Goal: Information Seeking & Learning: Learn about a topic

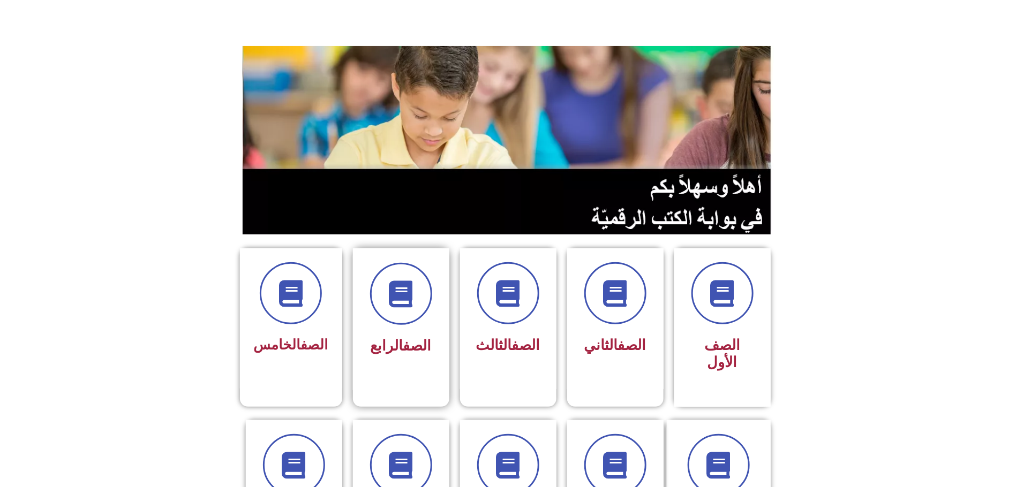
scroll to position [80, 0]
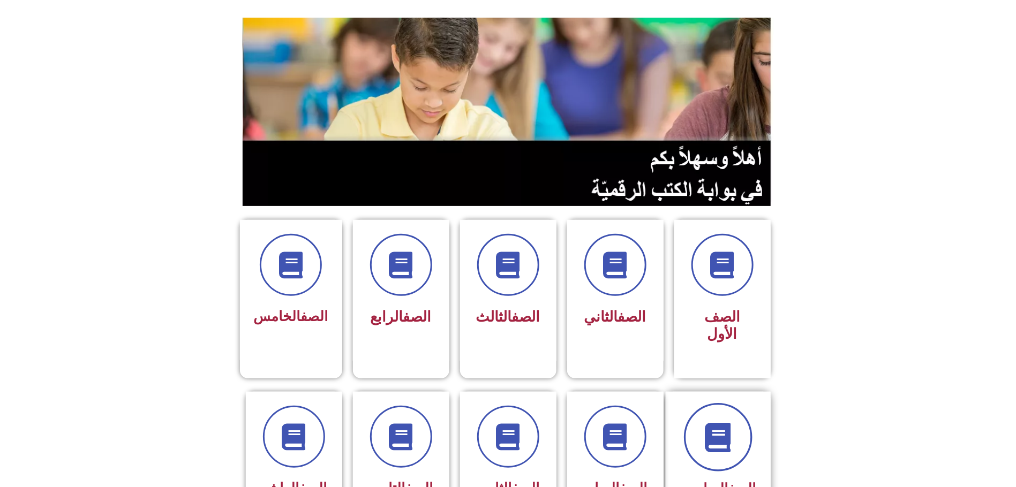
click at [727, 421] on span at bounding box center [718, 437] width 69 height 69
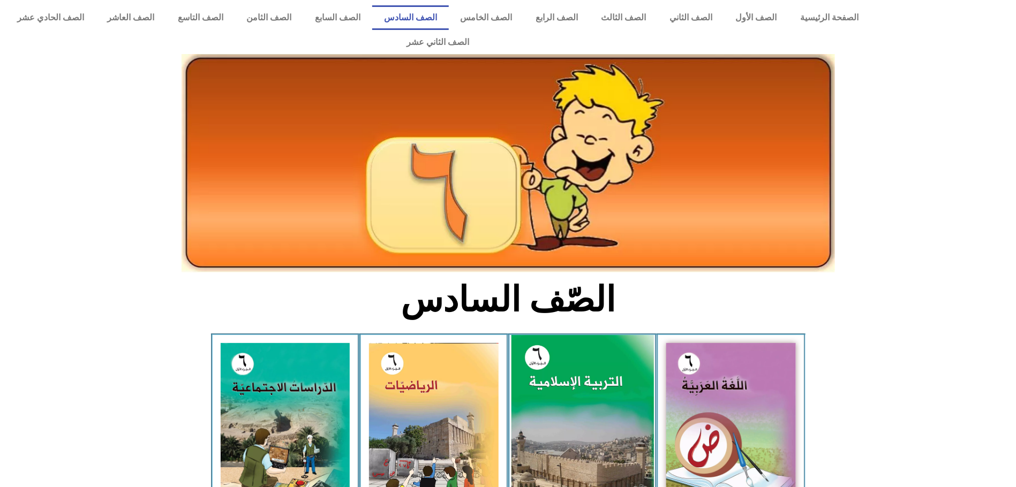
click at [606, 391] on img at bounding box center [582, 423] width 142 height 177
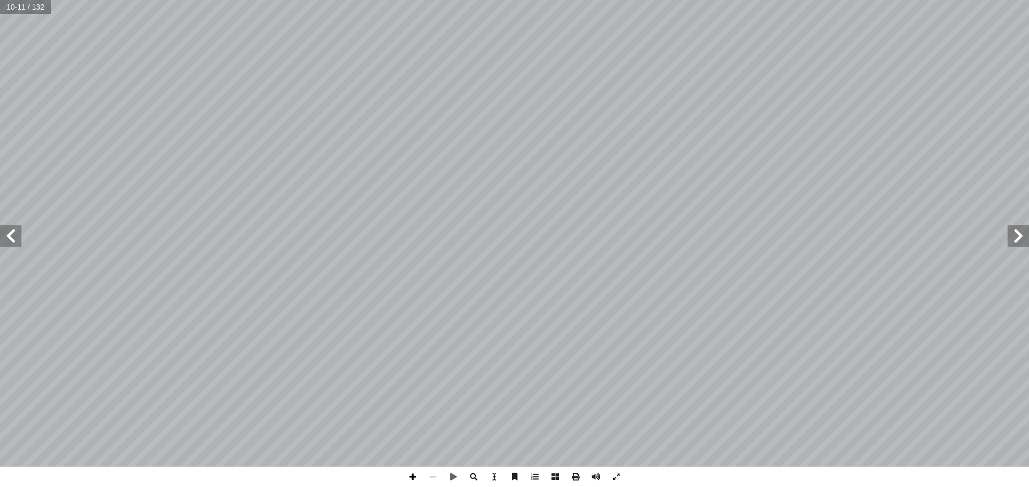
click at [413, 481] on span at bounding box center [412, 477] width 20 height 20
click at [12, 235] on span at bounding box center [10, 236] width 21 height 21
click at [10, 234] on span at bounding box center [10, 236] width 21 height 21
